Goal: Task Accomplishment & Management: Use online tool/utility

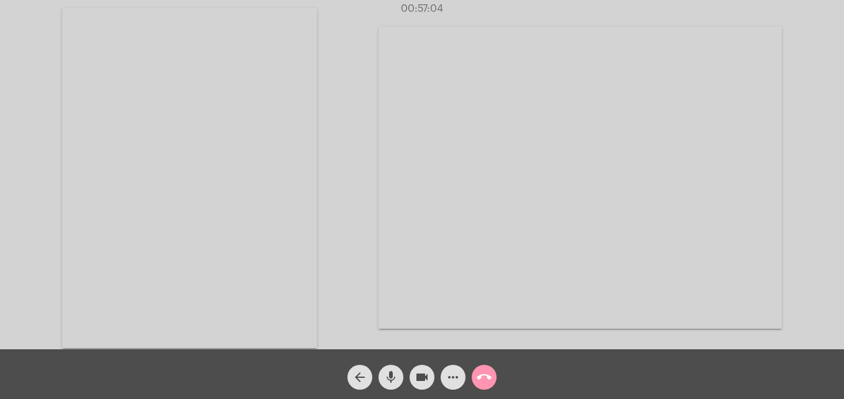
click at [480, 375] on mat-icon "call_end" at bounding box center [484, 377] width 15 height 15
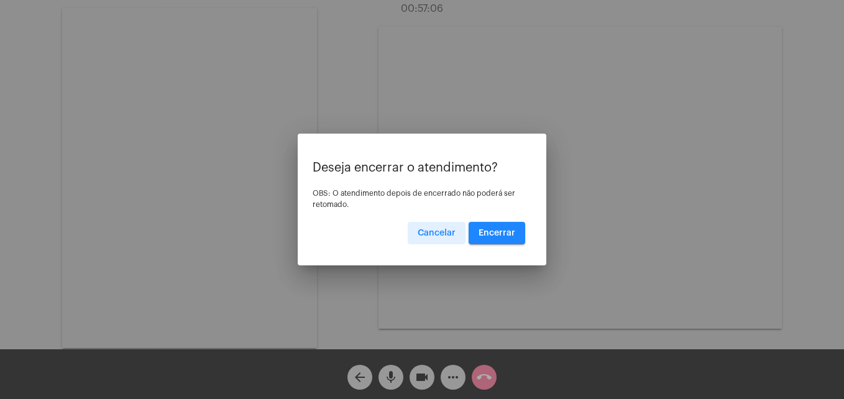
click at [501, 245] on mat-dialog-container "Deseja encerrar o atendimento? OBS: O atendimento depois de encerrado não poder…" at bounding box center [422, 200] width 249 height 132
click at [501, 232] on span "Encerrar" at bounding box center [497, 233] width 37 height 9
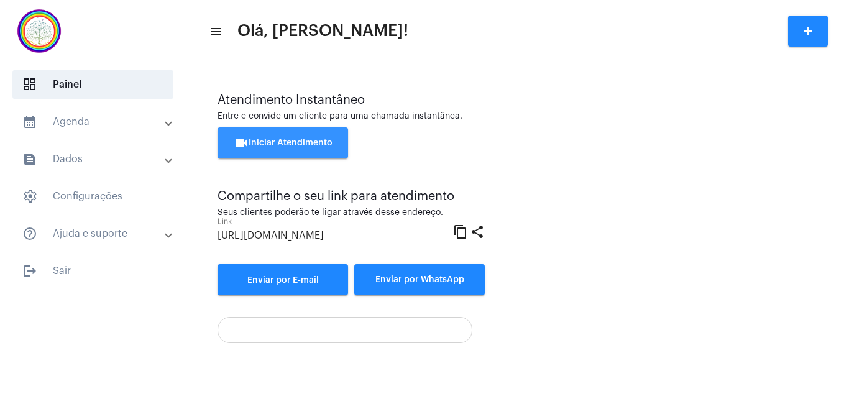
click at [300, 136] on button "videocam Iniciar Atendimento" at bounding box center [283, 142] width 131 height 31
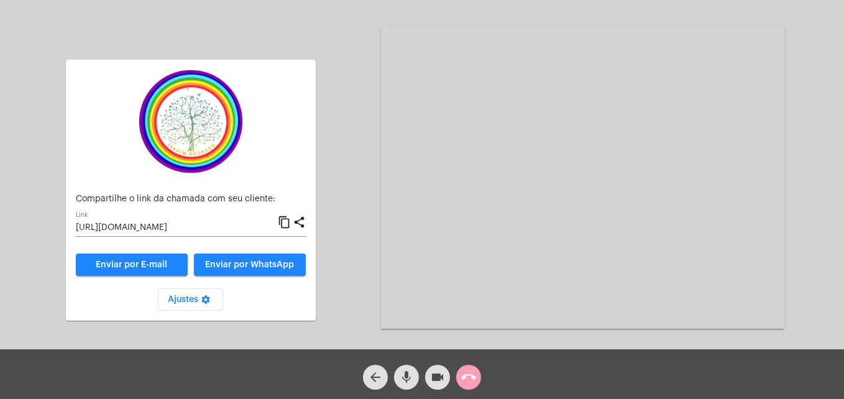
click at [466, 376] on mat-icon "call_end" at bounding box center [468, 377] width 15 height 15
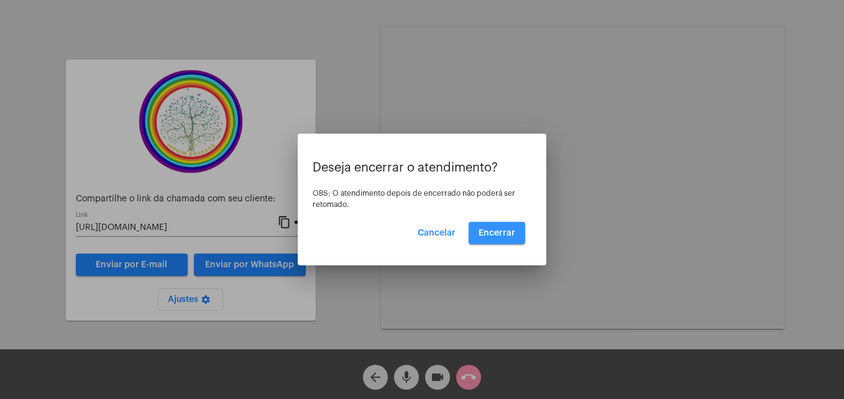
click at [495, 229] on span "Encerrar" at bounding box center [497, 233] width 37 height 9
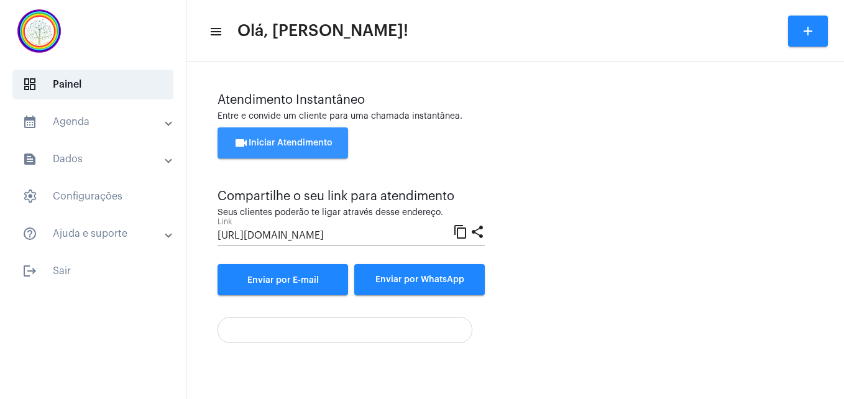
click at [303, 143] on span "videocam Iniciar Atendimento" at bounding box center [283, 143] width 99 height 9
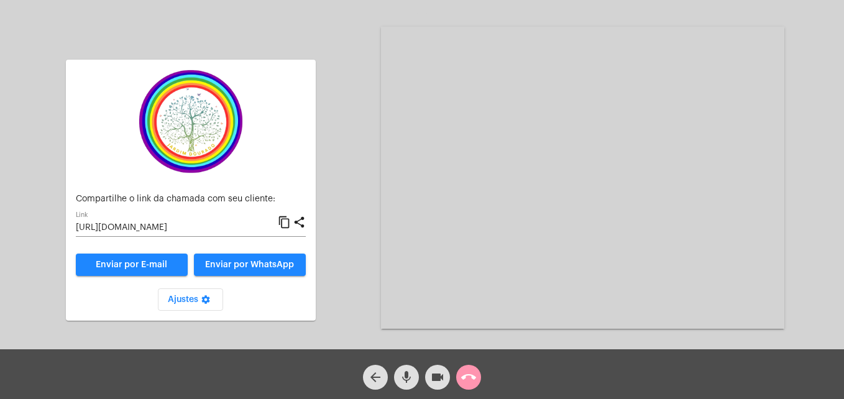
click at [287, 221] on mat-icon "content_copy" at bounding box center [284, 222] width 13 height 15
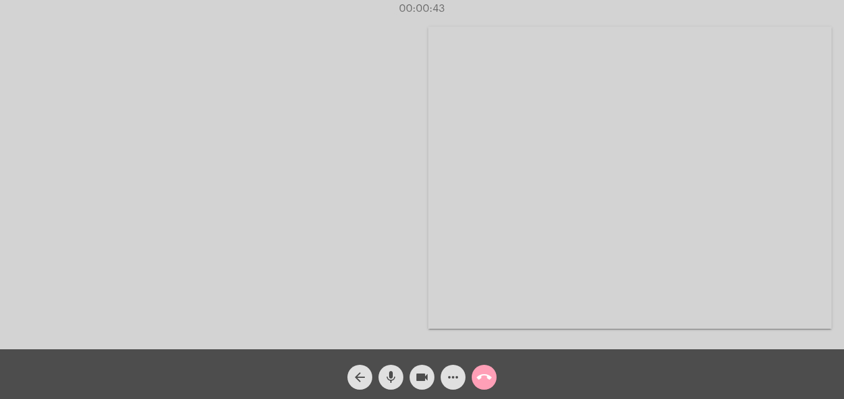
click at [486, 374] on mat-icon "call_end" at bounding box center [484, 377] width 15 height 15
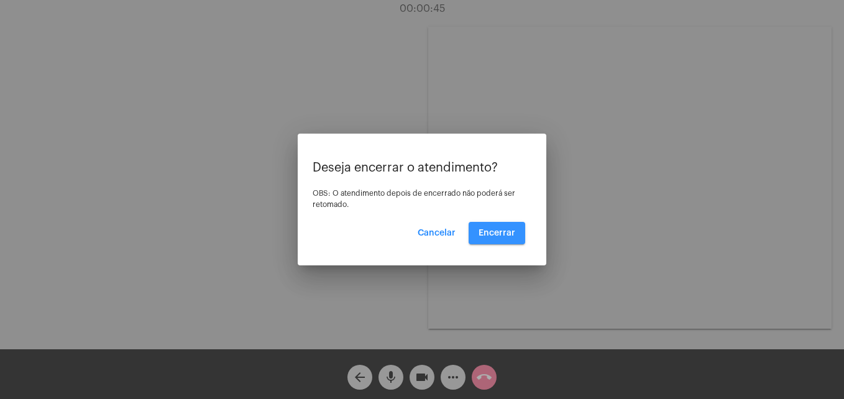
click at [505, 237] on span "Encerrar" at bounding box center [497, 233] width 37 height 9
